Goal: Transaction & Acquisition: Purchase product/service

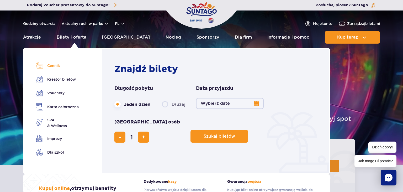
click at [59, 66] on link "Cennik" at bounding box center [57, 65] width 43 height 7
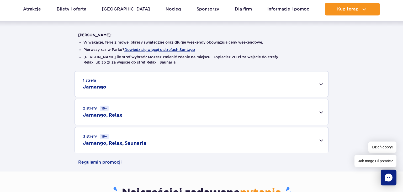
scroll to position [138, 0]
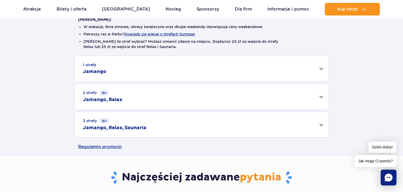
drag, startPoint x: 317, startPoint y: 98, endPoint x: 339, endPoint y: 98, distance: 21.5
click at [329, 98] on div "2 strefy 16+ Jamango, Relax Dorosły (18 – 65 lat) / Nastolatek (16 – 18 lat) Te…" at bounding box center [201, 96] width 254 height 26
click at [317, 98] on div "2 strefy 16+ Jamango, Relax" at bounding box center [201, 96] width 254 height 25
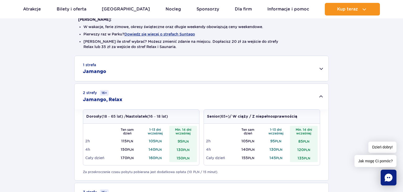
click at [318, 69] on div "1 strefa Jamango" at bounding box center [201, 68] width 254 height 25
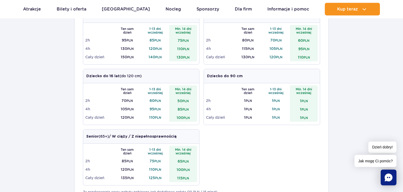
scroll to position [194, 0]
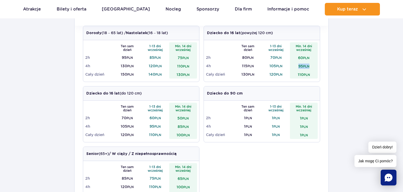
drag, startPoint x: 310, startPoint y: 66, endPoint x: 297, endPoint y: 65, distance: 13.1
click at [297, 65] on td "95 PLN" at bounding box center [304, 66] width 28 height 8
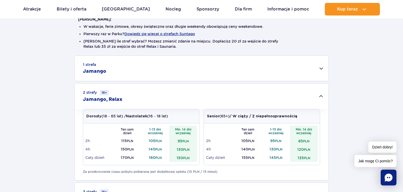
scroll to position [138, 0]
click at [319, 73] on div "1 strefa Jamango" at bounding box center [201, 68] width 254 height 25
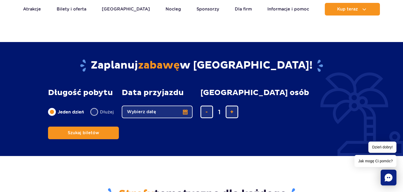
scroll to position [526, 0]
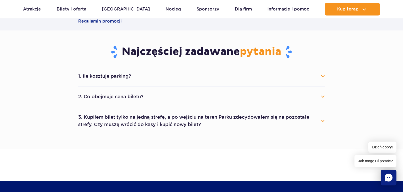
click at [235, 78] on button "1. Ile kosztuje parking?" at bounding box center [201, 76] width 247 height 12
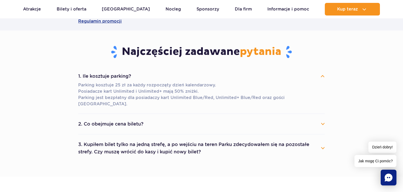
click at [235, 78] on button "1. Ile kosztuje parking?" at bounding box center [201, 76] width 247 height 12
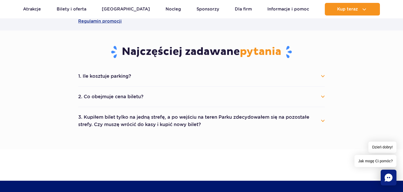
click at [232, 104] on li "2. Co obejmuje cena biletu? Cena biletu obejmuje wejście do wybranych stref par…" at bounding box center [201, 97] width 247 height 20
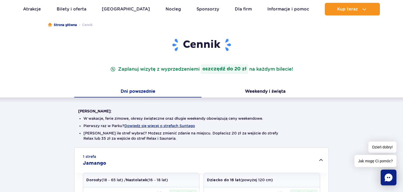
scroll to position [0, 0]
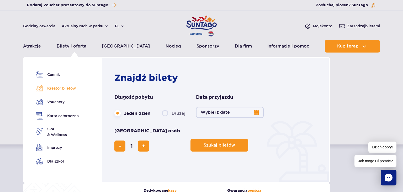
click at [64, 89] on link "Kreator biletów" at bounding box center [57, 87] width 43 height 7
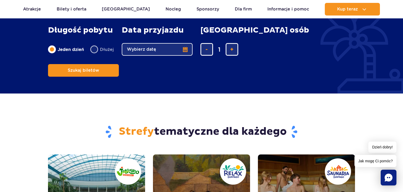
scroll to position [775, 0]
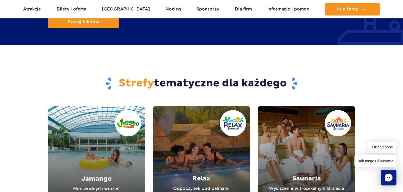
click at [229, 143] on link "Relax" at bounding box center [201, 154] width 97 height 97
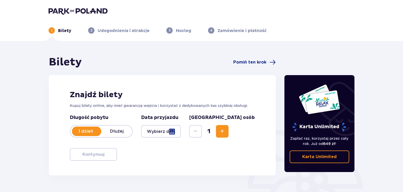
click at [122, 127] on div "1 dzień Dłużej" at bounding box center [101, 131] width 63 height 13
